Goal: Navigation & Orientation: Find specific page/section

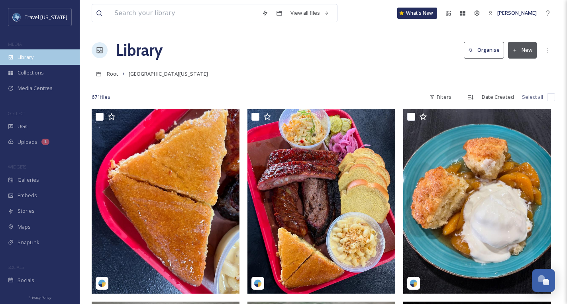
click at [26, 56] on span "Library" at bounding box center [26, 57] width 16 height 8
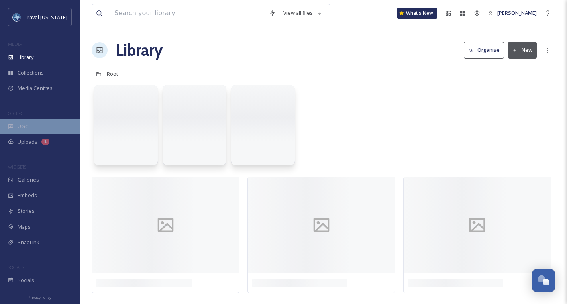
click at [29, 125] on div "UGC" at bounding box center [40, 127] width 80 height 16
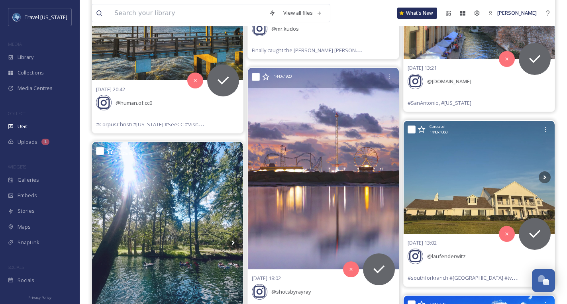
scroll to position [2832, 0]
